Goal: Information Seeking & Learning: Learn about a topic

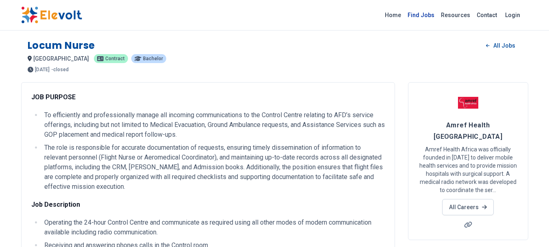
click at [431, 13] on link "Find Jobs" at bounding box center [420, 15] width 33 height 13
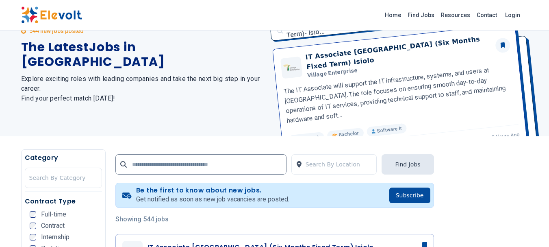
scroll to position [81, 0]
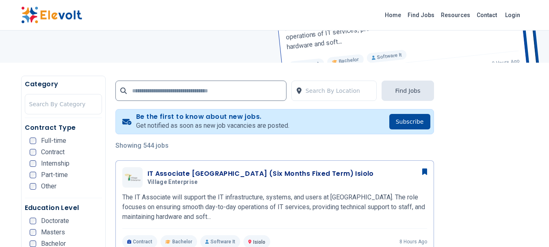
scroll to position [203, 0]
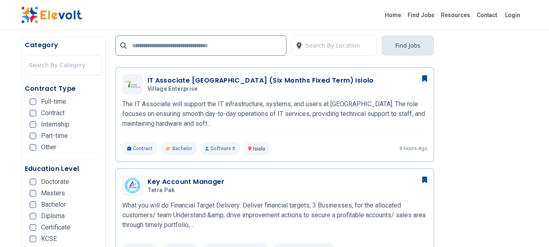
click at [54, 110] on span "Contract" at bounding box center [53, 113] width 24 height 6
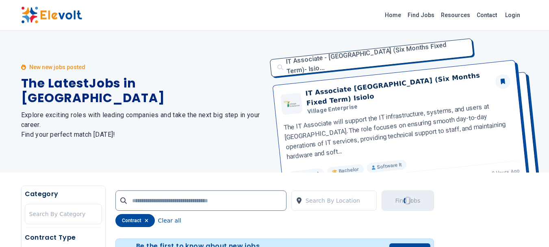
scroll to position [0, 0]
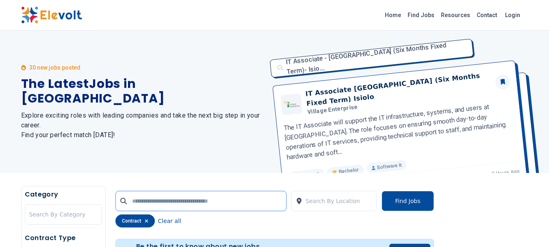
click at [139, 200] on input "text" at bounding box center [200, 201] width 171 height 20
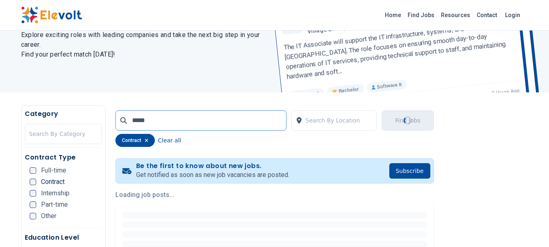
scroll to position [81, 0]
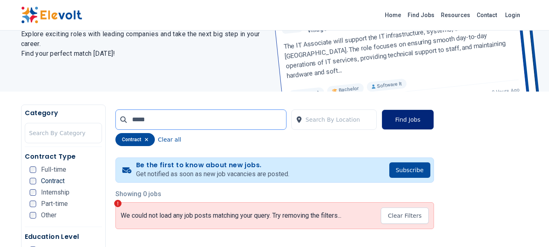
type input "*****"
click at [404, 118] on button "Find Jobs" at bounding box center [407, 119] width 52 height 20
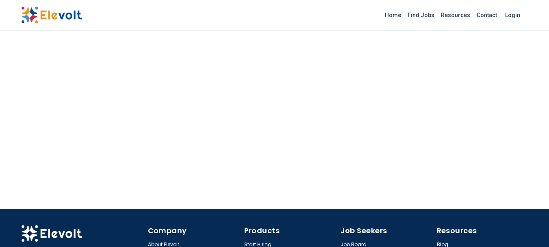
scroll to position [889, 0]
